Goal: Task Accomplishment & Management: Complete application form

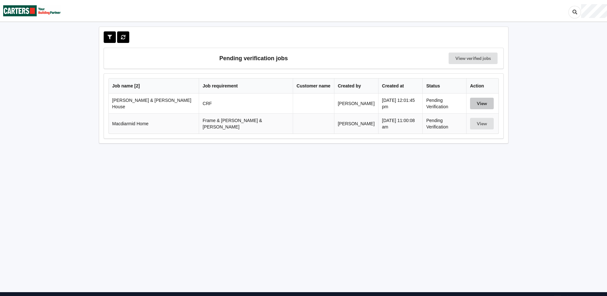
click at [471, 100] on button "View" at bounding box center [482, 104] width 24 height 12
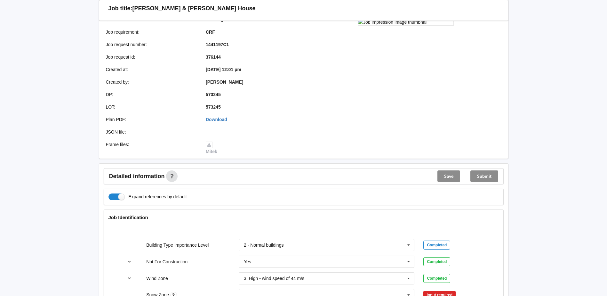
scroll to position [192, 0]
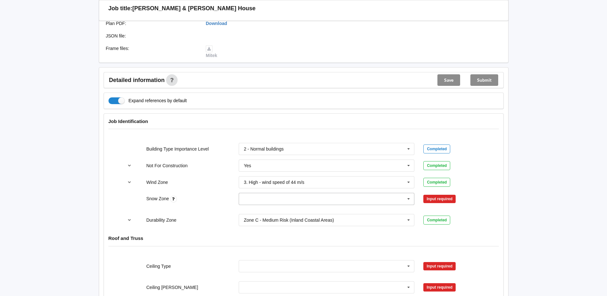
click at [408, 198] on icon at bounding box center [409, 199] width 10 height 12
click at [251, 212] on div "N0" at bounding box center [326, 211] width 175 height 12
click at [447, 197] on button "Confirm input" at bounding box center [442, 199] width 38 height 11
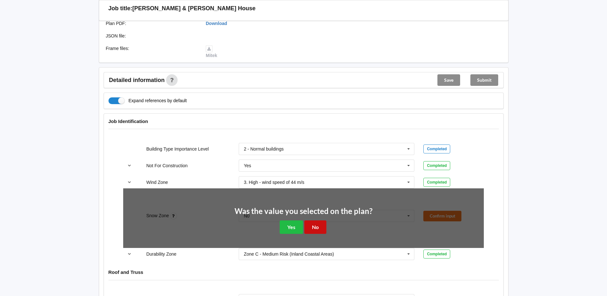
click at [318, 226] on button "No" at bounding box center [315, 226] width 22 height 13
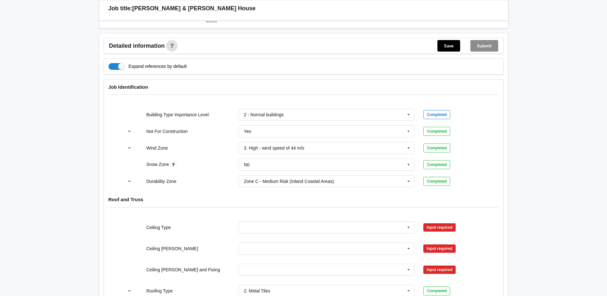
scroll to position [288, 0]
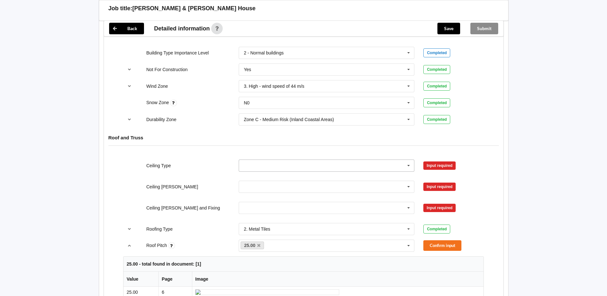
click at [408, 165] on icon at bounding box center [409, 166] width 10 height 12
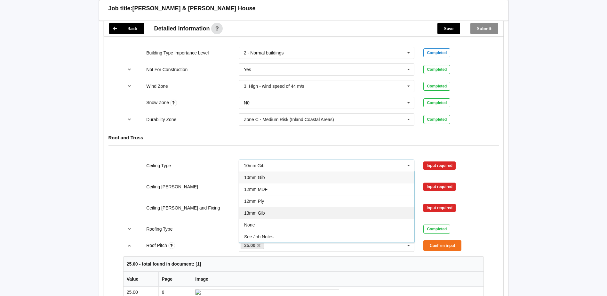
click at [271, 213] on div "13mm Gib" at bounding box center [326, 213] width 175 height 12
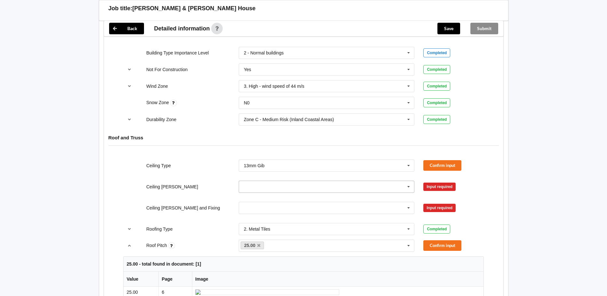
click at [409, 186] on icon at bounding box center [409, 187] width 10 height 12
click at [263, 222] on div "600mm" at bounding box center [326, 222] width 175 height 12
click at [408, 207] on icon at bounding box center [409, 208] width 10 height 12
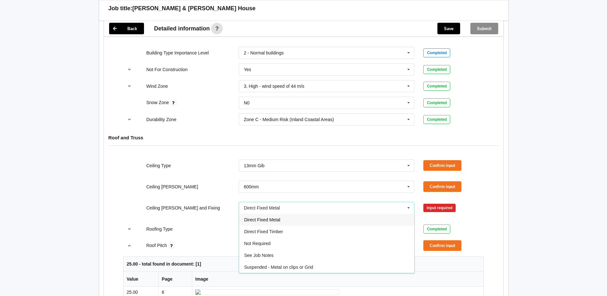
click at [264, 218] on span "Direct Fixed Metal" at bounding box center [262, 219] width 36 height 5
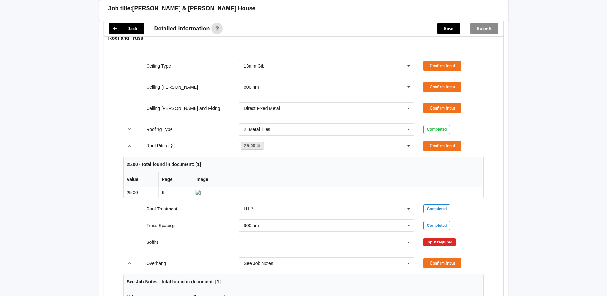
scroll to position [352, 0]
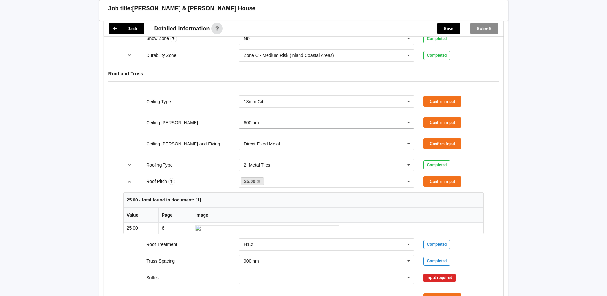
click at [408, 123] on icon at bounding box center [409, 123] width 10 height 12
click at [273, 148] on div "450mm" at bounding box center [326, 146] width 175 height 12
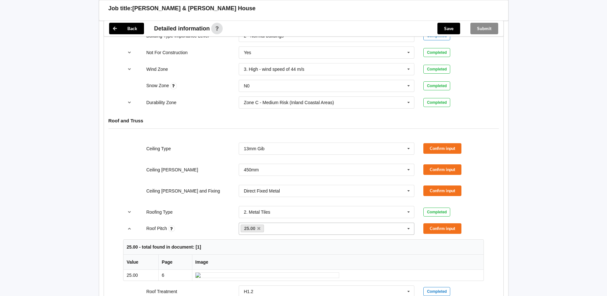
scroll to position [256, 0]
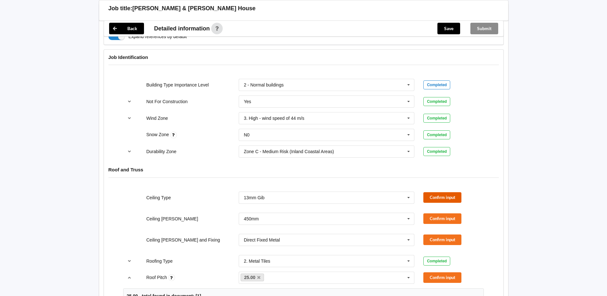
click at [451, 197] on button "Confirm input" at bounding box center [442, 197] width 38 height 11
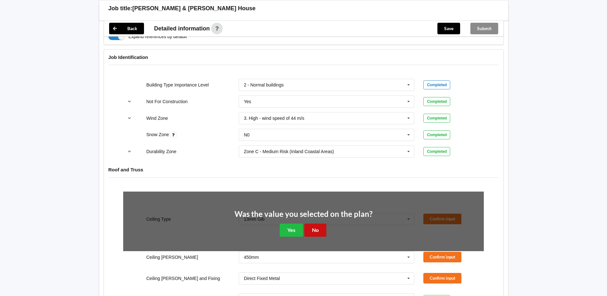
click at [314, 229] on button "No" at bounding box center [315, 229] width 22 height 13
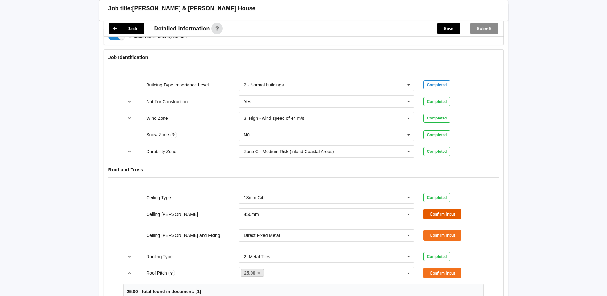
click at [442, 215] on button "Confirm input" at bounding box center [442, 214] width 38 height 11
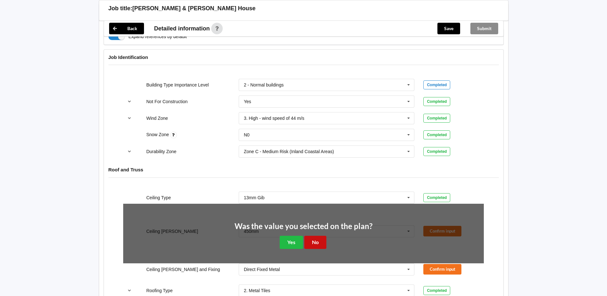
drag, startPoint x: 319, startPoint y: 241, endPoint x: 368, endPoint y: 240, distance: 49.0
click at [319, 241] on button "No" at bounding box center [315, 242] width 22 height 13
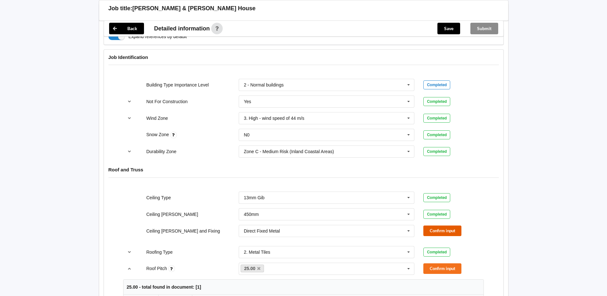
click at [441, 230] on button "Confirm input" at bounding box center [442, 230] width 38 height 11
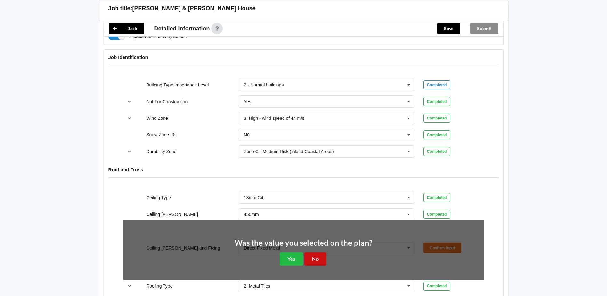
click at [319, 257] on button "No" at bounding box center [315, 258] width 22 height 13
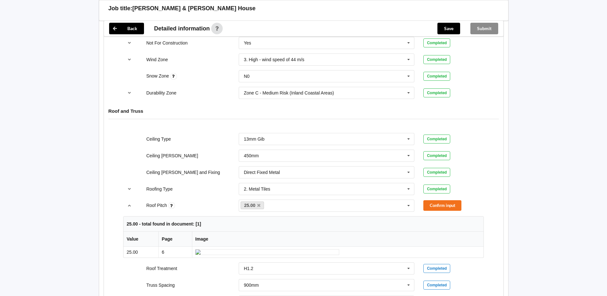
scroll to position [384, 0]
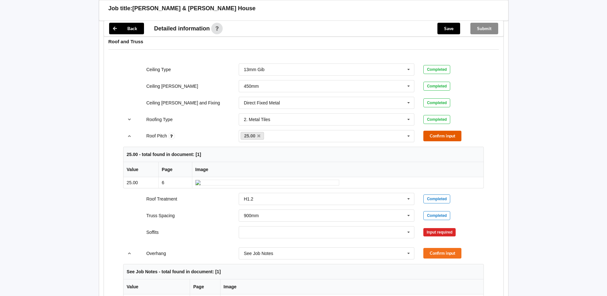
click at [444, 137] on button "Confirm input" at bounding box center [442, 136] width 38 height 11
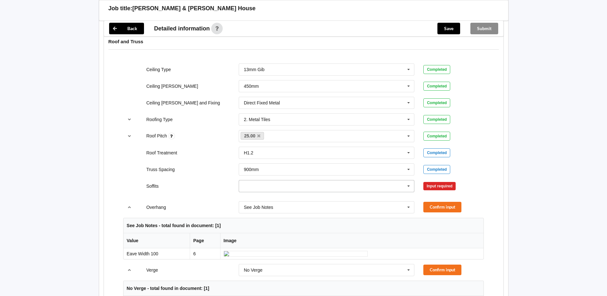
click at [409, 185] on icon at bounding box center [409, 186] width 10 height 12
click at [254, 199] on span "Boxed" at bounding box center [250, 197] width 13 height 5
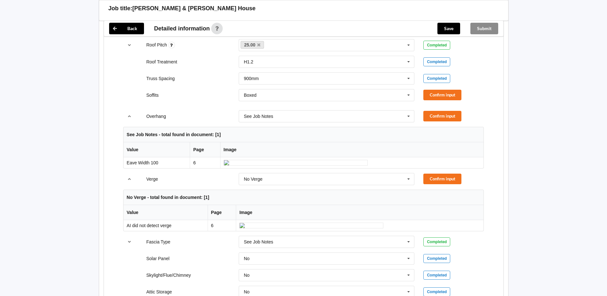
scroll to position [544, 0]
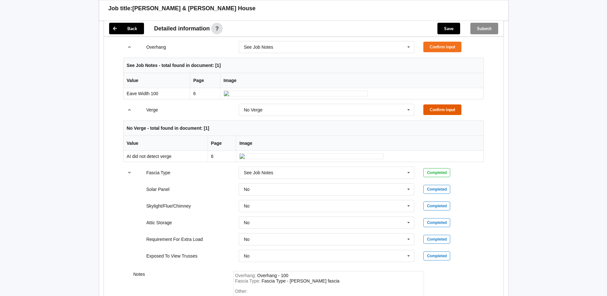
click at [436, 115] on button "Confirm input" at bounding box center [442, 109] width 38 height 11
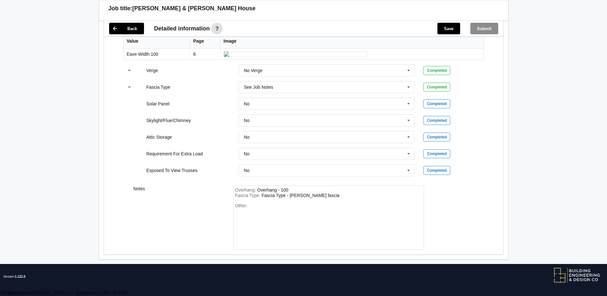
scroll to position [651, 0]
click at [290, 190] on div "Overhang : Overhang - 100" at bounding box center [328, 190] width 187 height 6
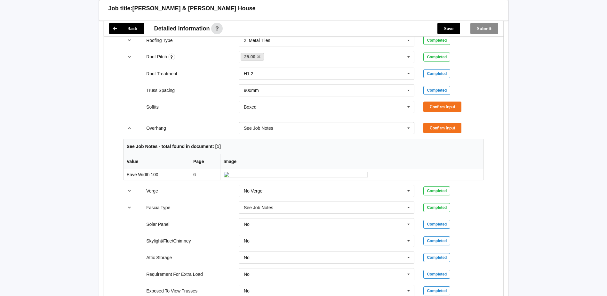
scroll to position [459, 0]
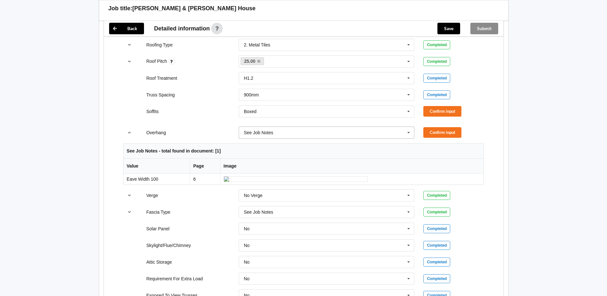
click at [409, 133] on icon at bounding box center [409, 133] width 10 height 12
click at [297, 145] on div "See Job Notes" at bounding box center [326, 144] width 175 height 12
click at [432, 133] on button "Confirm input" at bounding box center [442, 132] width 38 height 11
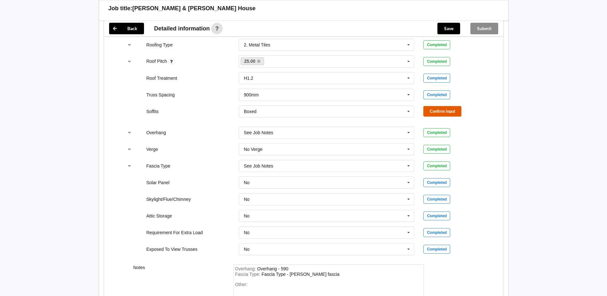
click at [446, 111] on button "Confirm input" at bounding box center [442, 111] width 38 height 11
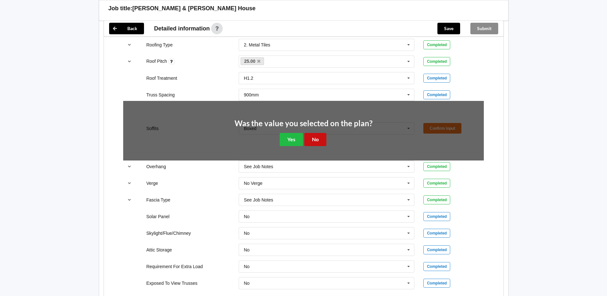
click at [313, 141] on button "No" at bounding box center [315, 139] width 22 height 13
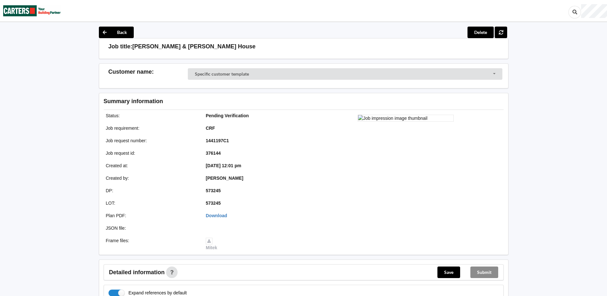
scroll to position [128, 0]
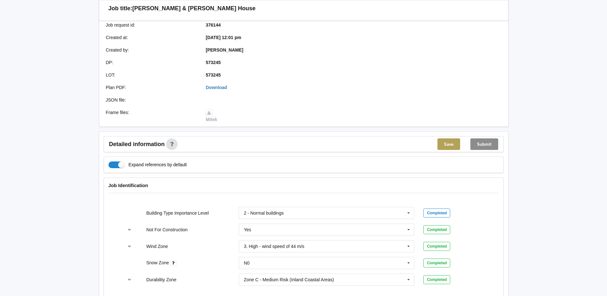
click at [444, 143] on button "Save" at bounding box center [449, 144] width 23 height 12
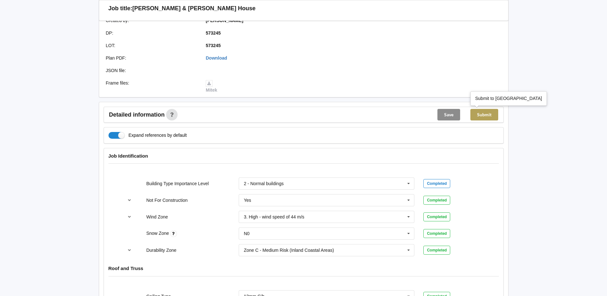
click at [483, 114] on button "Submit" at bounding box center [484, 115] width 28 height 12
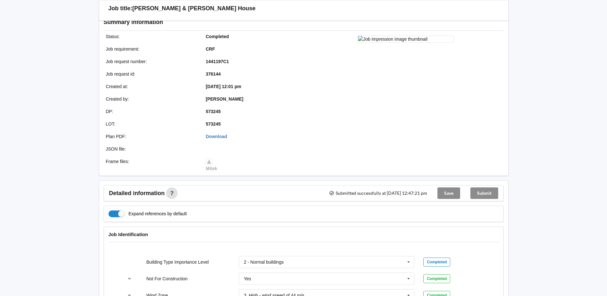
scroll to position [0, 0]
